Goal: Ask a question

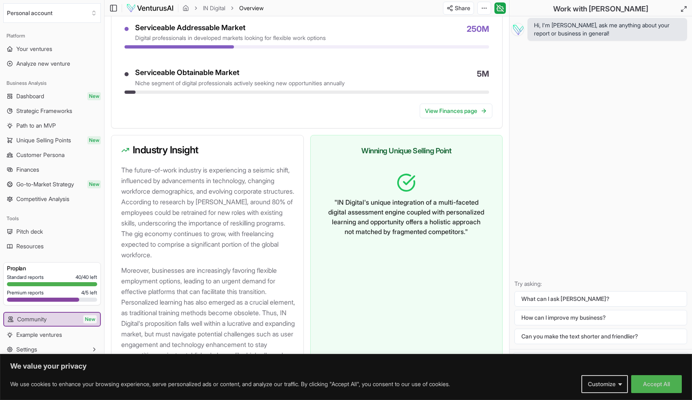
scroll to position [597, 0]
click at [540, 105] on div "Hi, I'm Vera, ask me anything about your report or business in general! Try ask…" at bounding box center [600, 182] width 182 height 333
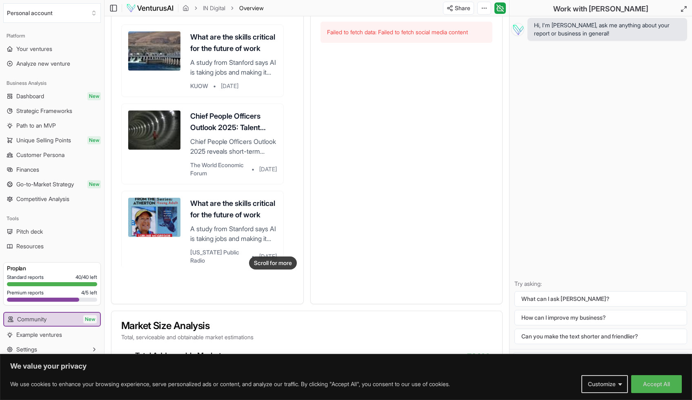
scroll to position [0, 0]
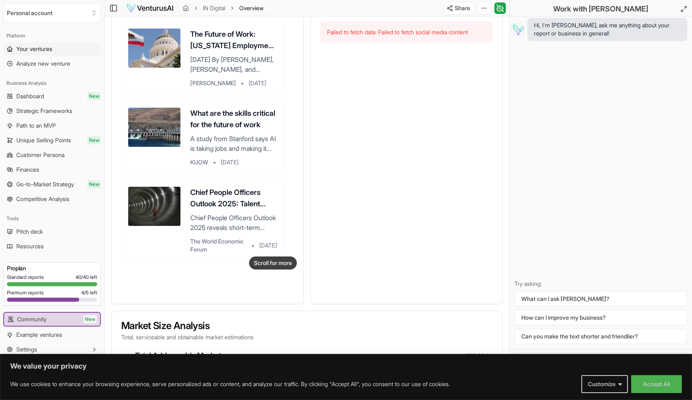
click at [43, 48] on span "Your ventures" at bounding box center [34, 49] width 36 height 8
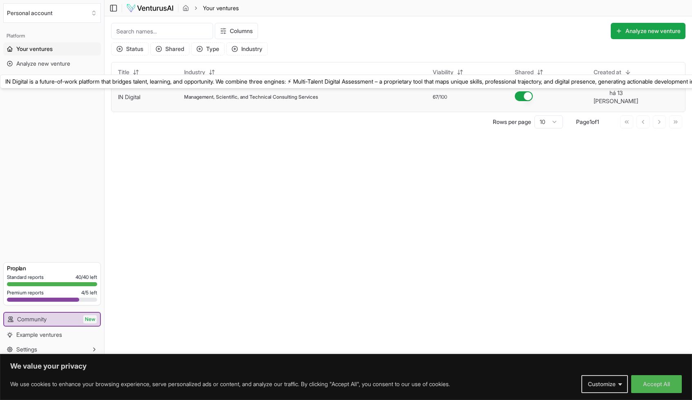
click at [135, 93] on link "IN Digital" at bounding box center [129, 96] width 22 height 7
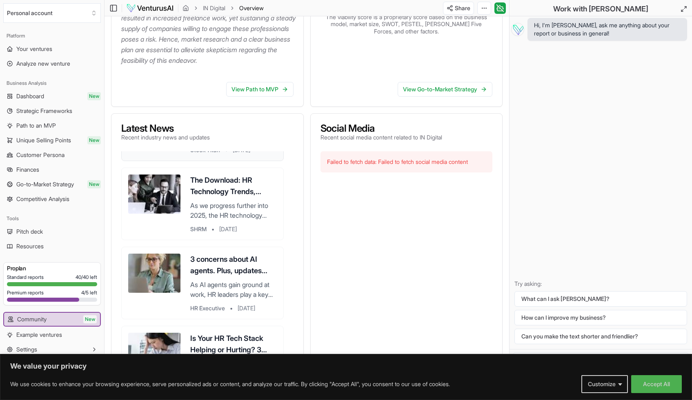
scroll to position [538, 0]
click at [554, 30] on span "Hi, I'm [PERSON_NAME], ask me anything about your report or business in general!" at bounding box center [607, 29] width 146 height 16
click at [649, 30] on span "Hi, I'm [PERSON_NAME], ask me anything about your report or business in general!" at bounding box center [607, 29] width 146 height 16
click at [554, 319] on button "How can I improve my business?" at bounding box center [600, 318] width 173 height 16
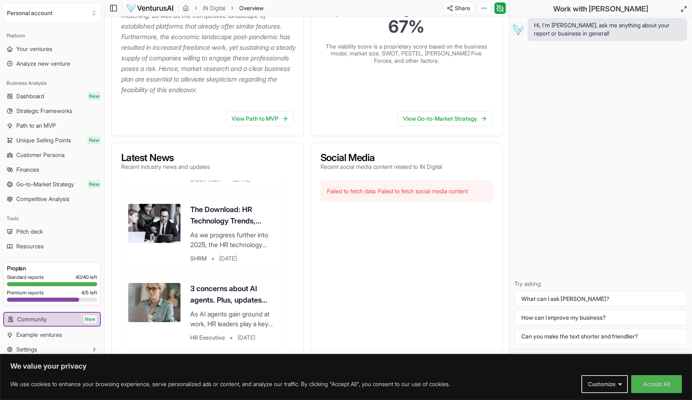
scroll to position [0, 0]
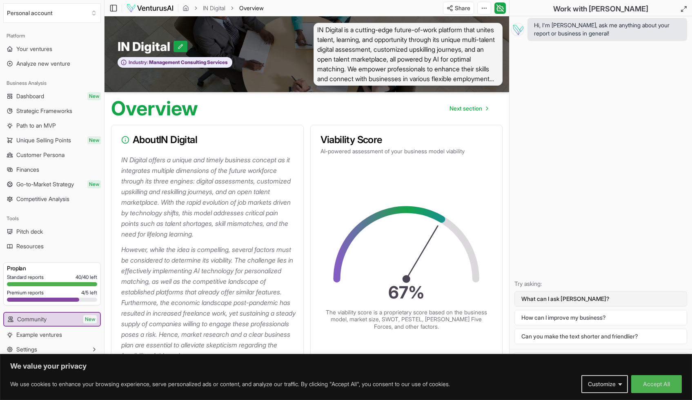
click at [548, 301] on button "What can I ask [PERSON_NAME]?" at bounding box center [600, 299] width 173 height 16
click at [551, 33] on span "Hi, I'm [PERSON_NAME], ask me anything about your report or business in general!" at bounding box center [607, 29] width 146 height 16
click at [526, 282] on p "Try asking:" at bounding box center [600, 284] width 173 height 8
click at [546, 285] on p "Try asking:" at bounding box center [600, 284] width 173 height 8
click at [538, 284] on p "Try asking:" at bounding box center [600, 284] width 173 height 8
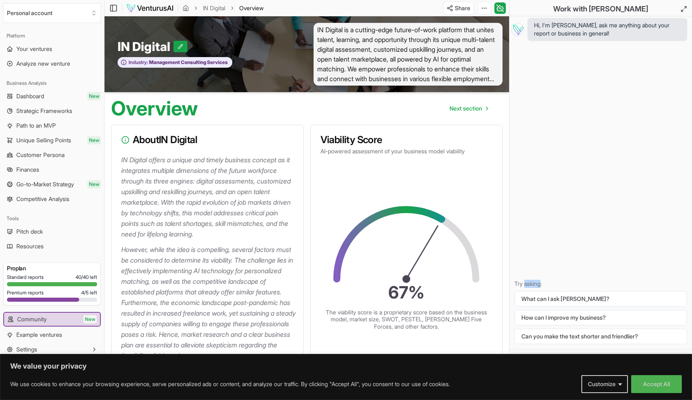
click at [538, 284] on p "Try asking:" at bounding box center [600, 284] width 173 height 8
click at [550, 318] on button "How can I improve my business?" at bounding box center [600, 318] width 173 height 16
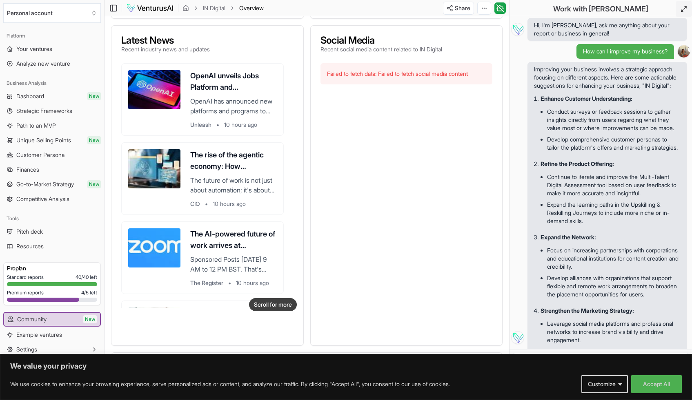
click at [684, 11] on icon at bounding box center [683, 9] width 7 height 7
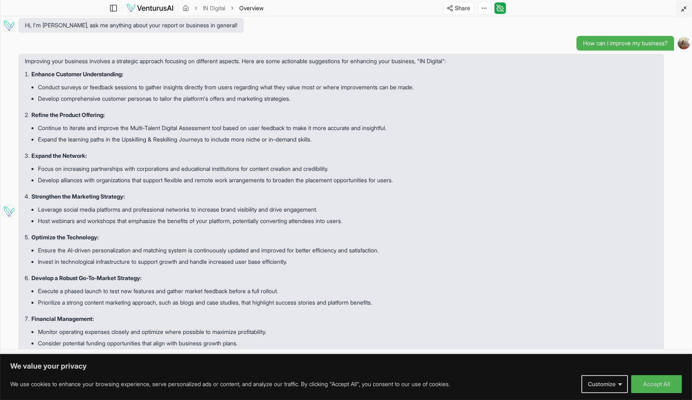
click at [92, 102] on li "Develop comprehensive customer personas to tailor the platform's offers and mar…" at bounding box center [347, 98] width 619 height 11
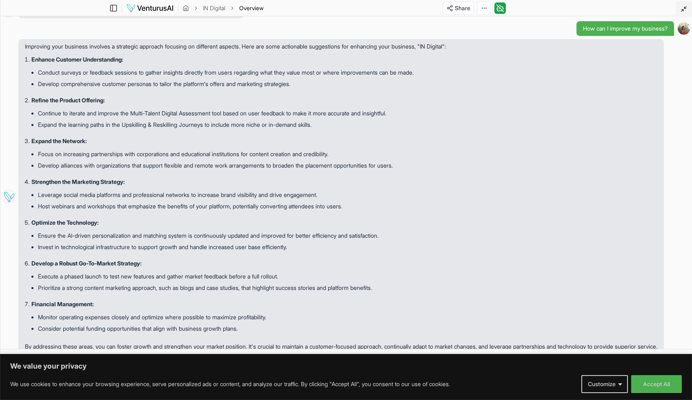
scroll to position [29, 0]
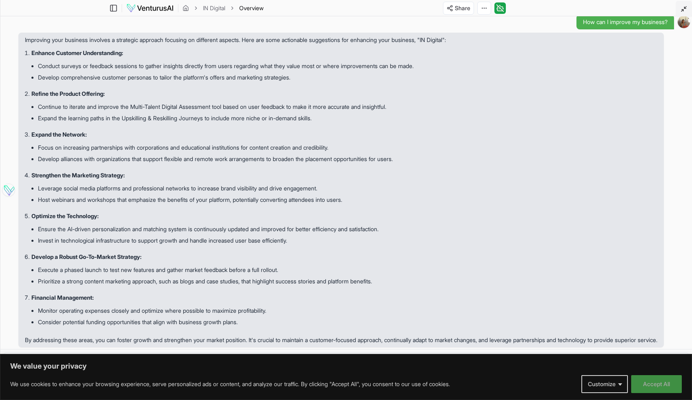
click at [641, 381] on button "Accept All" at bounding box center [656, 384] width 51 height 18
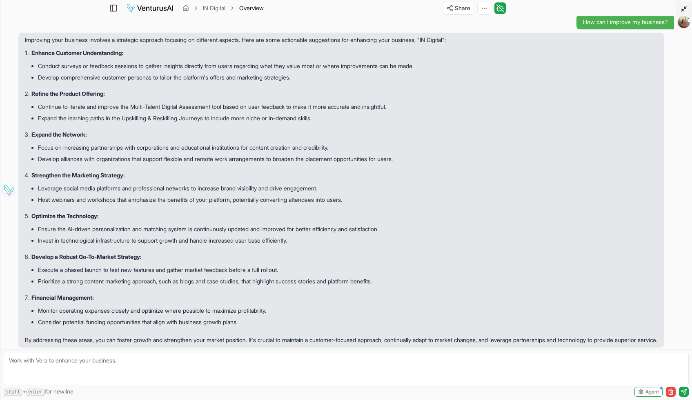
click at [96, 362] on textarea at bounding box center [346, 369] width 685 height 33
click at [683, 9] on icon at bounding box center [683, 9] width 7 height 7
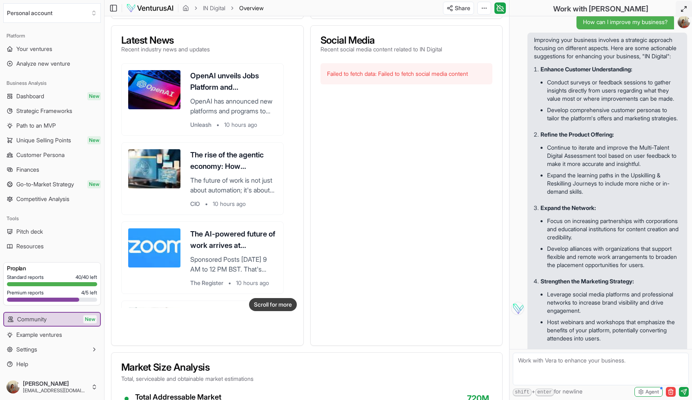
scroll to position [38, 0]
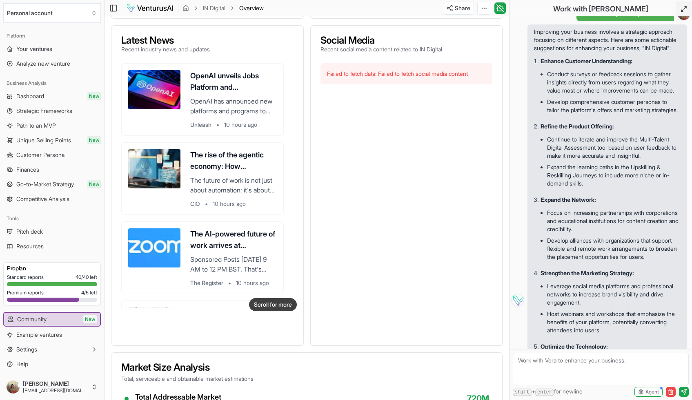
click at [538, 359] on textarea at bounding box center [600, 369] width 176 height 33
type textarea "V"
type textarea "Q"
type textarea "O"
type textarea "I"
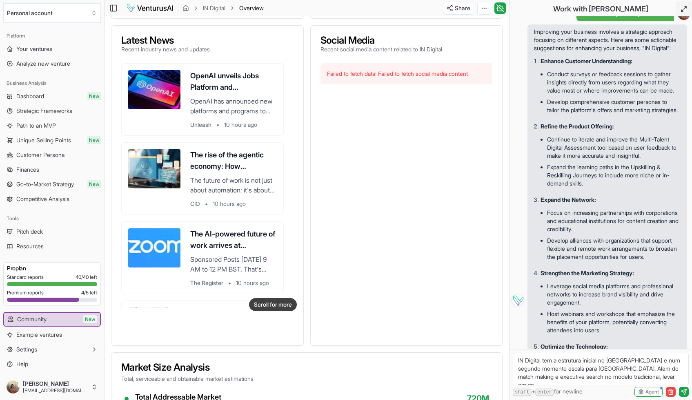
scroll to position [3, 0]
paste textarea "Loremip Dolorsita Conse adipisci E$ Seddoeiu Tempor incid 5 utl. 6 etd. 3 mag. …"
type textarea "LO Ipsumdo sit a consectet adipisc el Seddoe t inc utlabor etdolor magnaa enim …"
